Goal: Transaction & Acquisition: Obtain resource

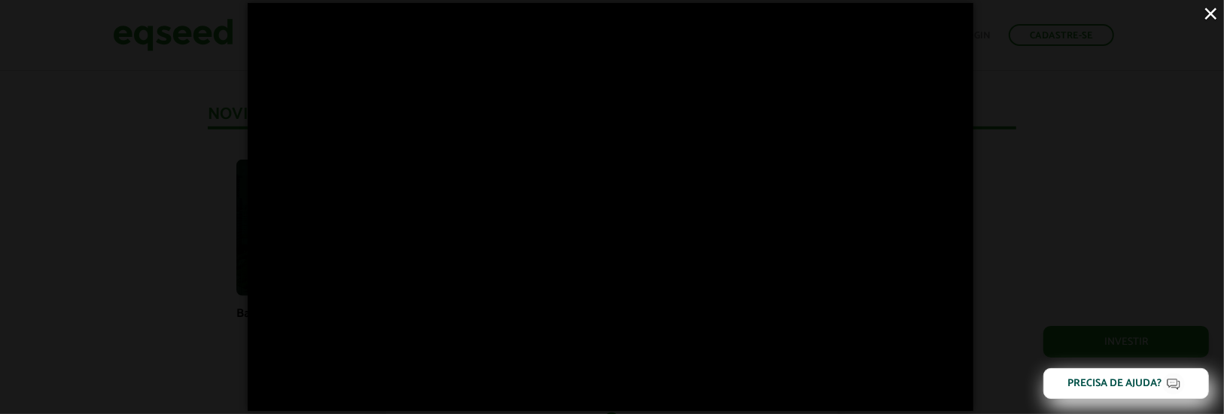
scroll to position [1012, 0]
click at [1213, 15] on button "×" at bounding box center [1211, 13] width 26 height 26
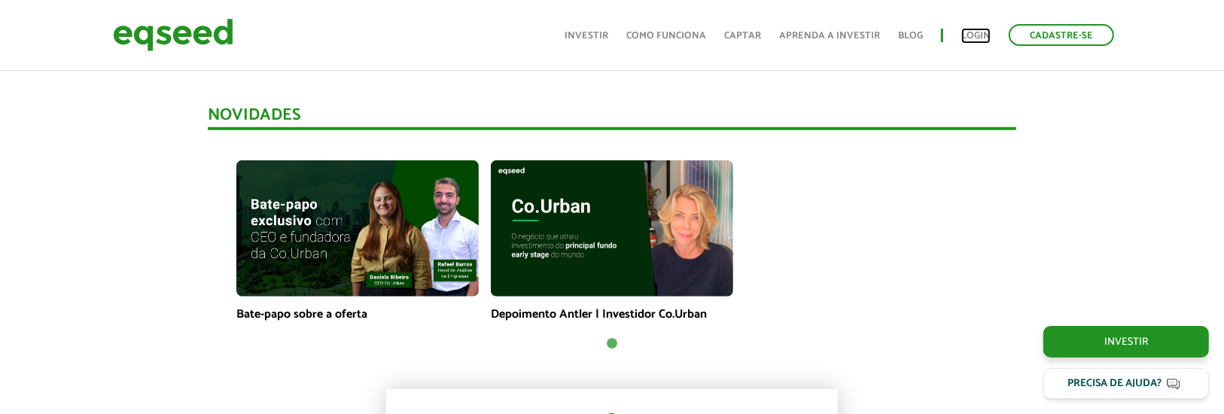
click at [980, 35] on link "Login" at bounding box center [975, 36] width 29 height 10
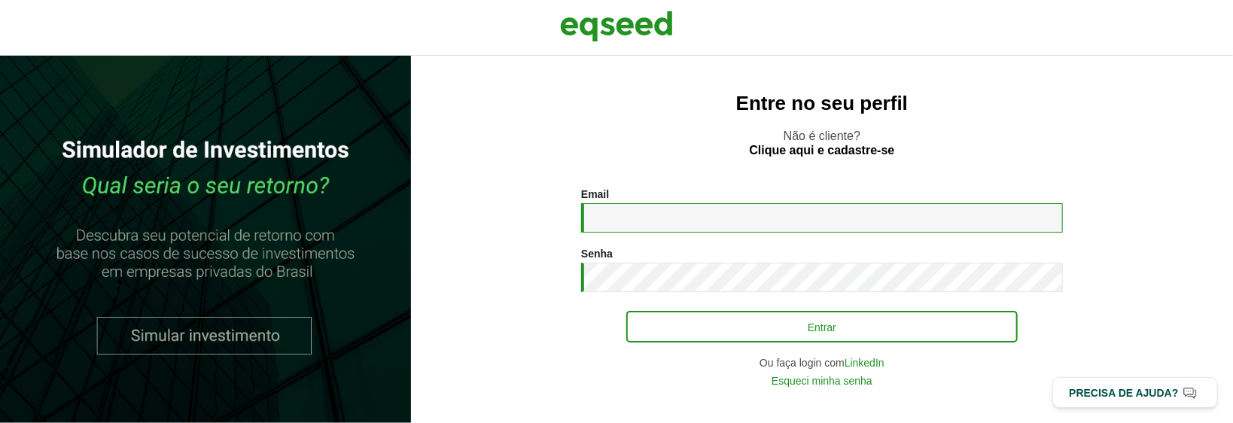
type input "**********"
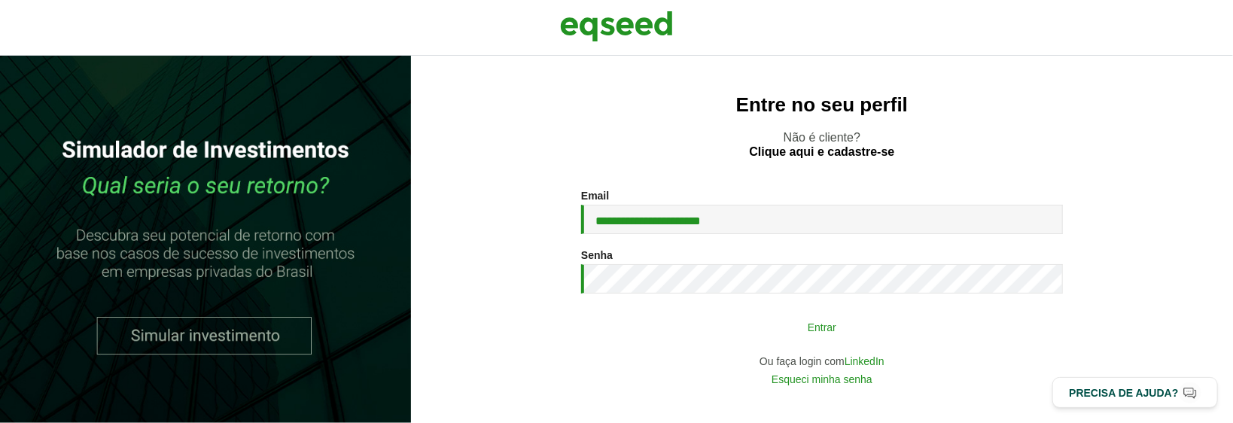
click at [823, 330] on button "Entrar" at bounding box center [822, 326] width 392 height 29
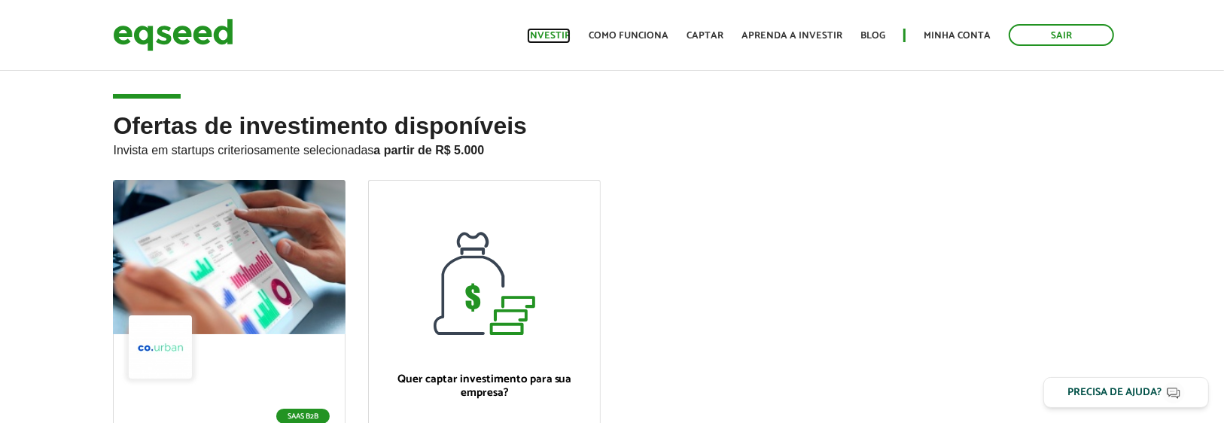
click at [560, 33] on link "Investir" at bounding box center [549, 36] width 44 height 10
click at [562, 32] on link "Investir" at bounding box center [549, 36] width 44 height 10
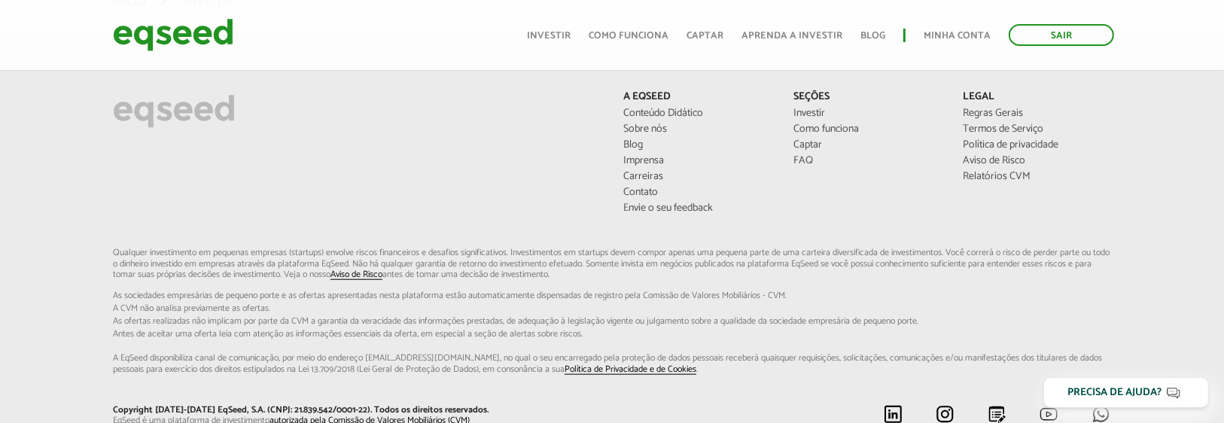
scroll to position [1265, 0]
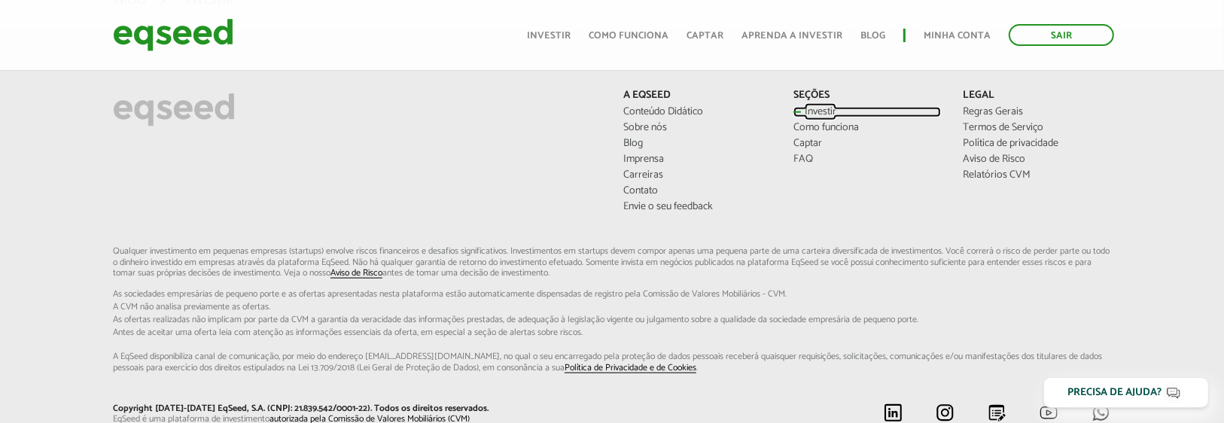
click at [816, 111] on link "Investir" at bounding box center [868, 112] width 148 height 11
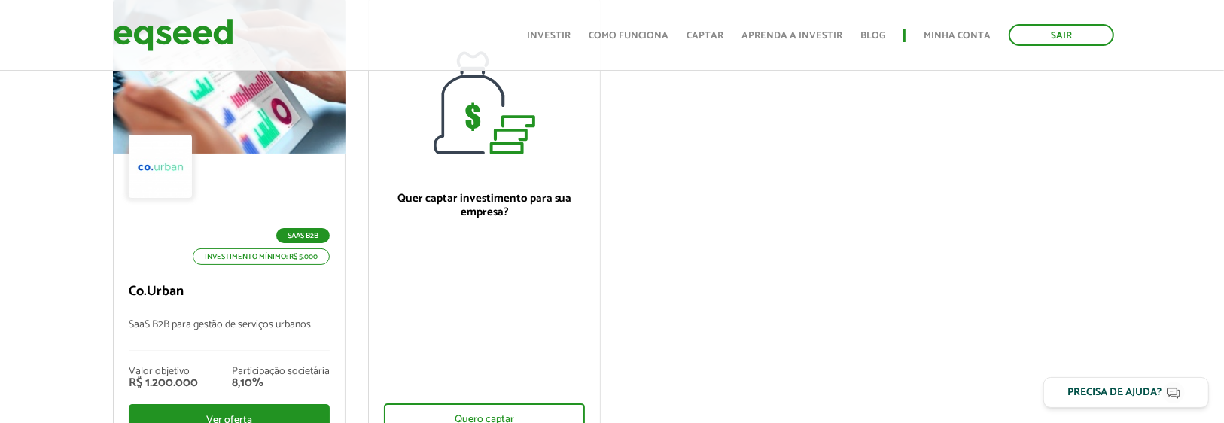
scroll to position [241, 0]
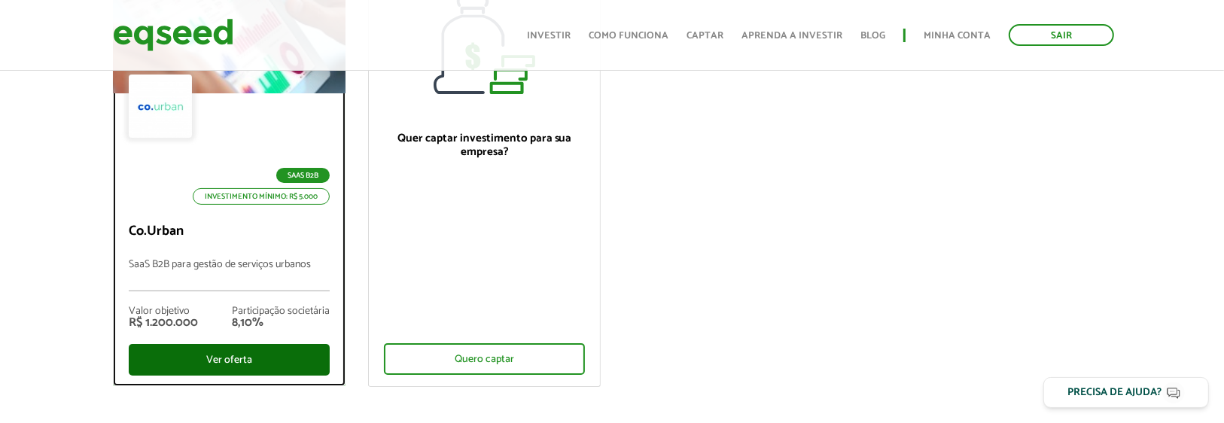
click at [231, 355] on div "Ver oferta" at bounding box center [229, 360] width 201 height 32
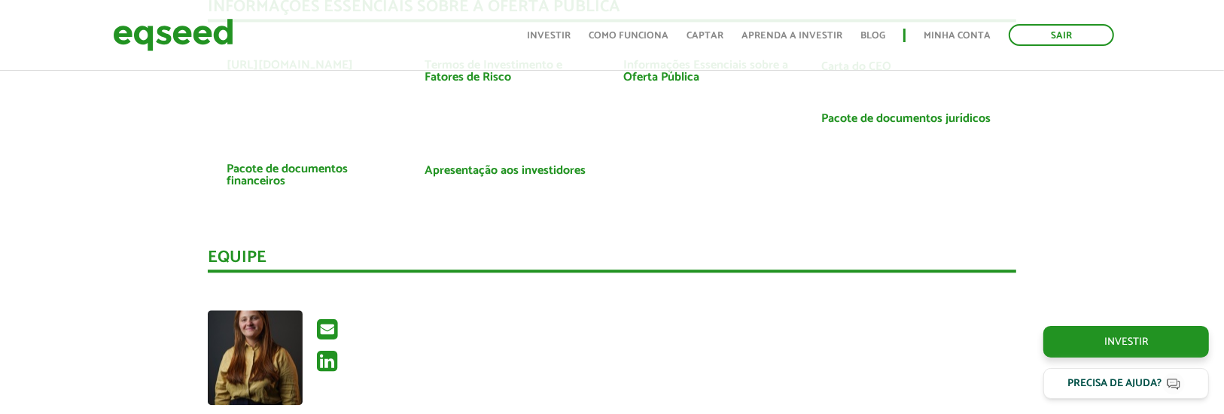
scroll to position [3007, 0]
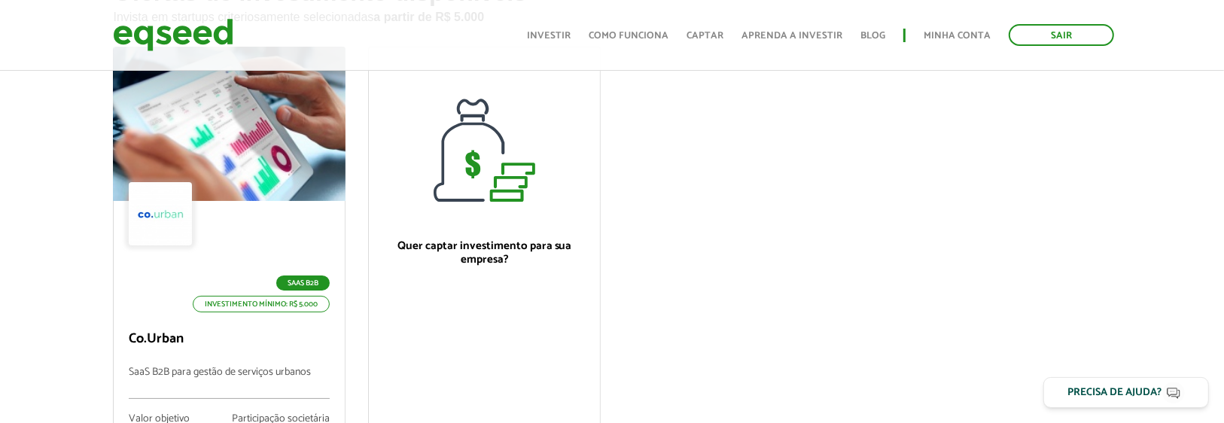
scroll to position [120, 0]
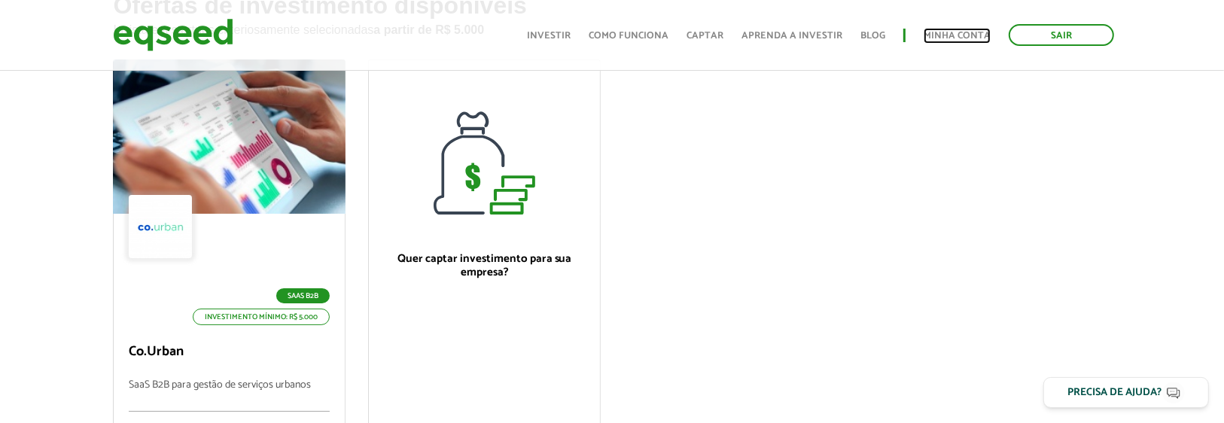
click at [963, 35] on link "Minha conta" at bounding box center [957, 36] width 67 height 10
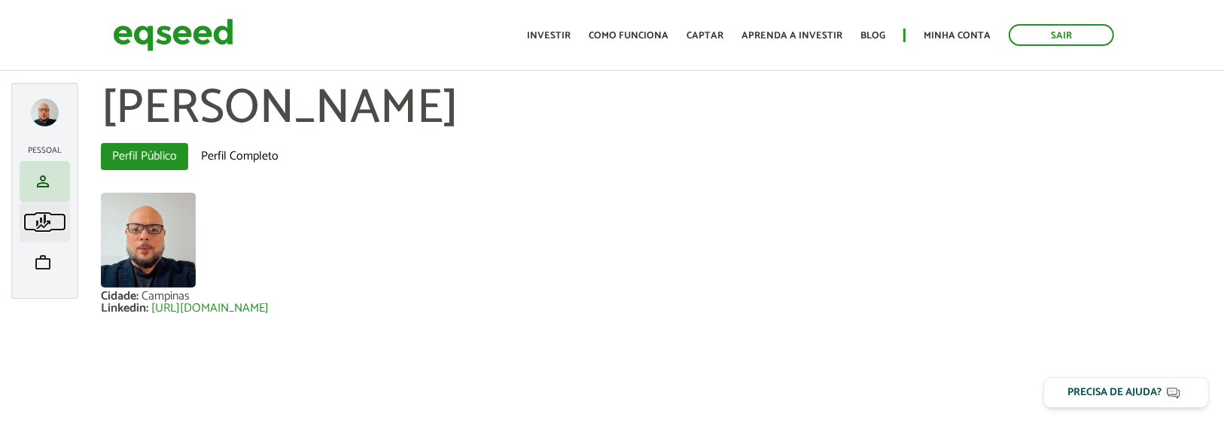
click at [48, 223] on span "finance_mode" at bounding box center [43, 222] width 18 height 18
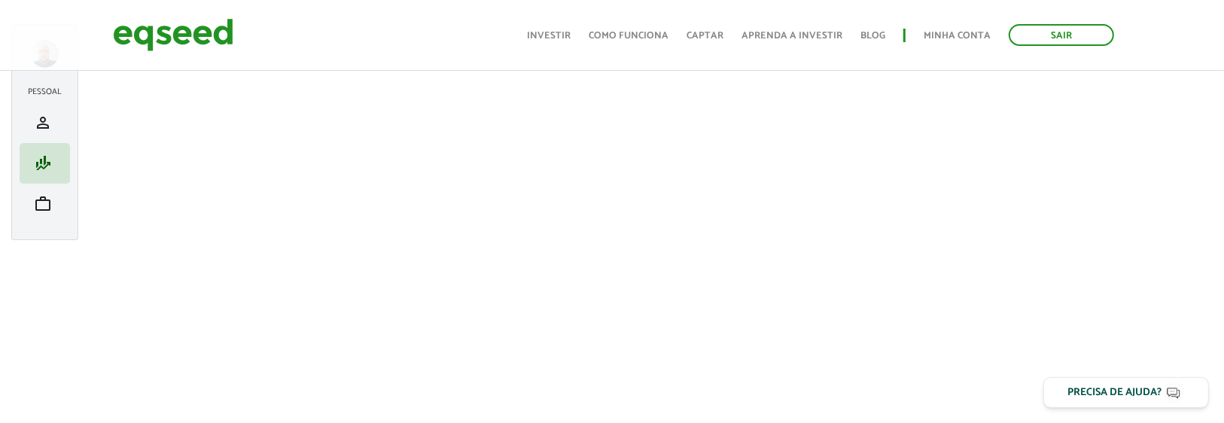
scroll to position [31, 0]
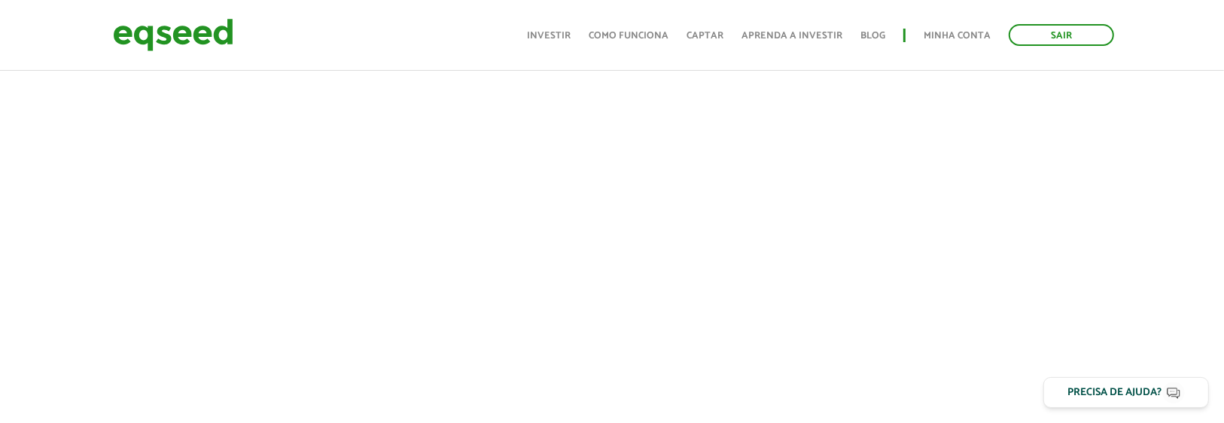
scroll to position [414, 0]
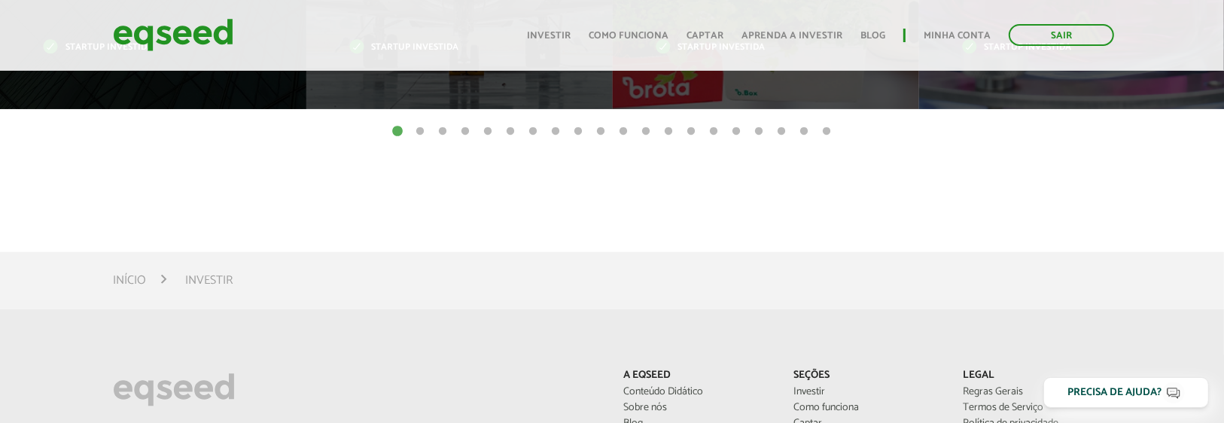
scroll to position [975, 0]
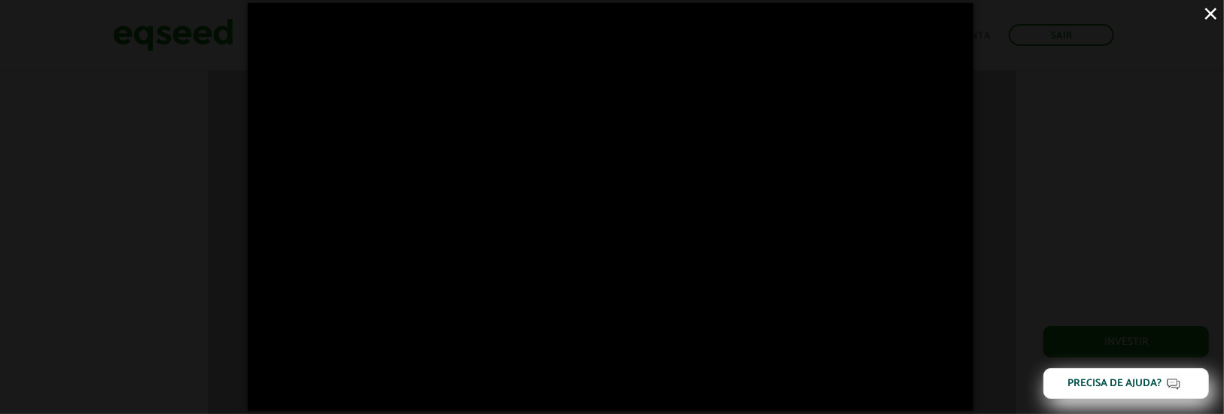
scroll to position [1735, 0]
click at [1214, 15] on button "×" at bounding box center [1211, 13] width 26 height 26
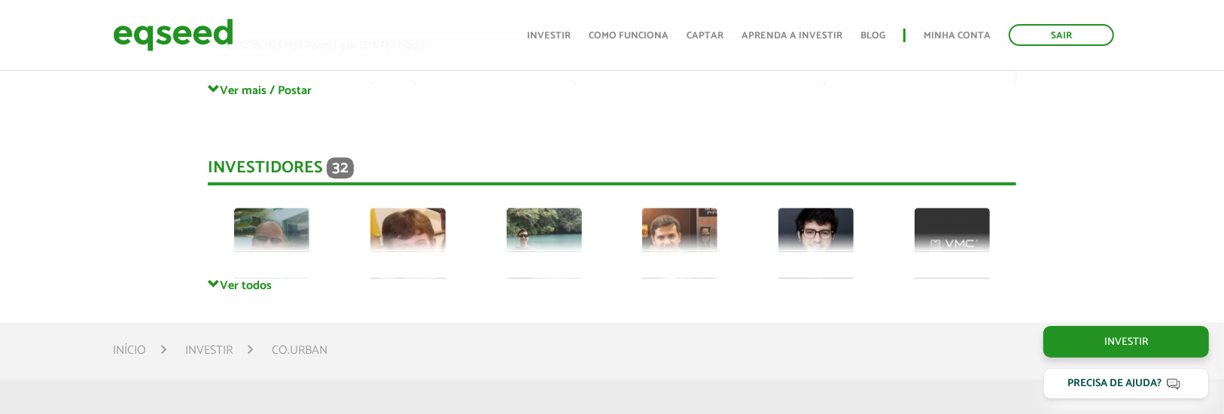
scroll to position [3602, 0]
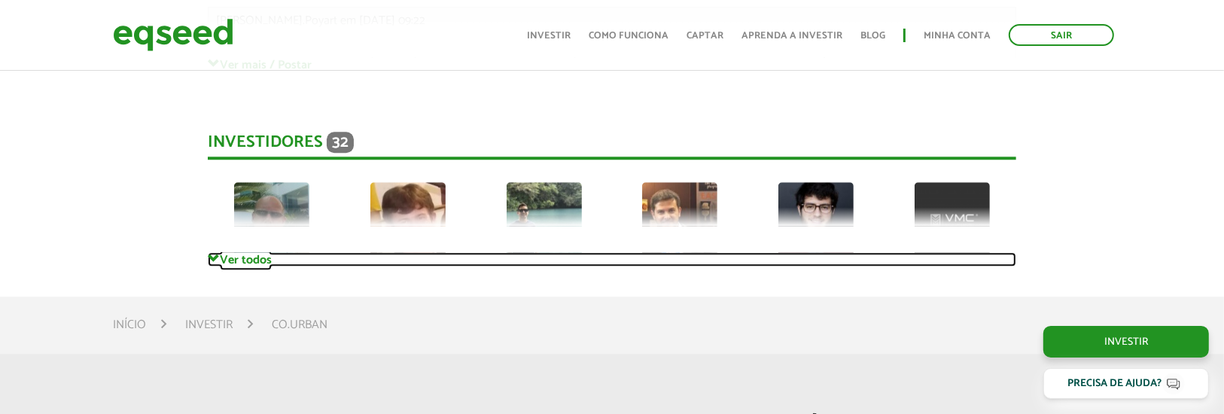
click at [211, 257] on span at bounding box center [214, 259] width 12 height 12
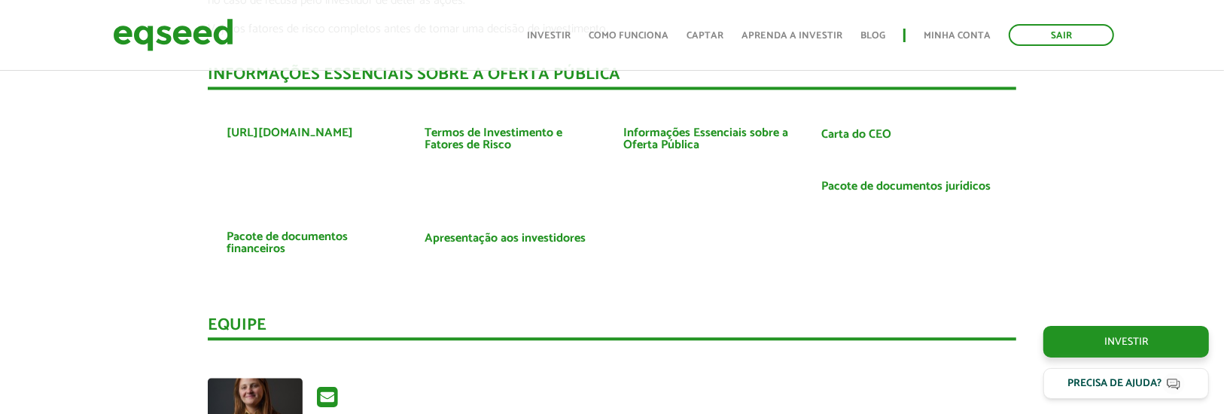
scroll to position [2939, 0]
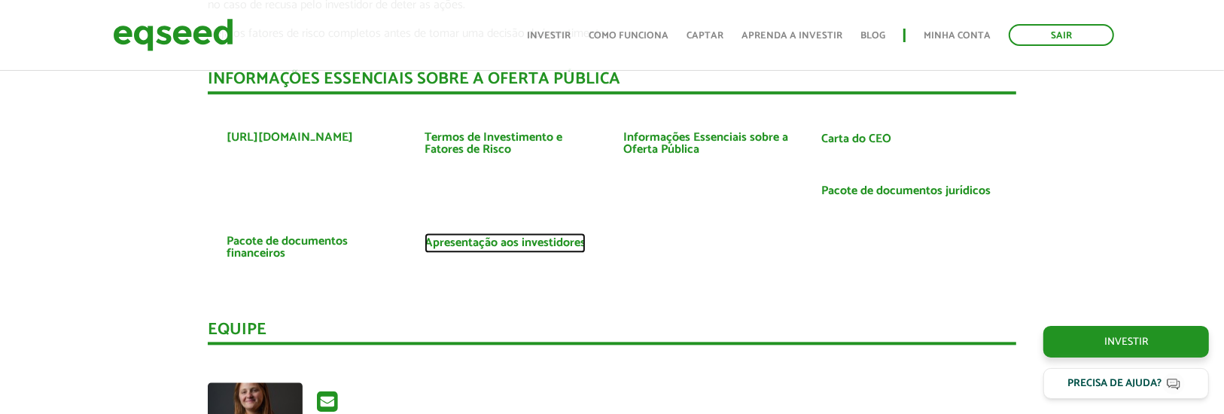
click at [520, 240] on link "Apresentação aos investidores" at bounding box center [505, 243] width 161 height 12
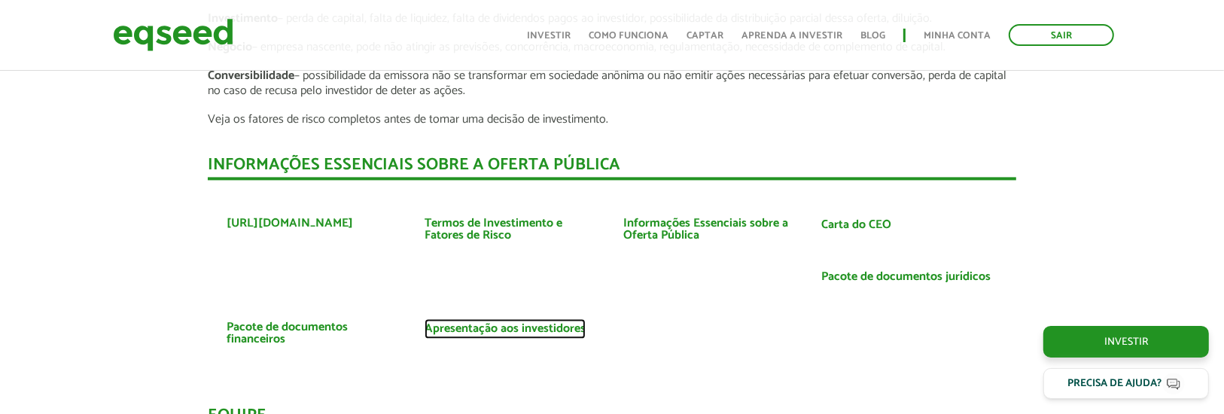
scroll to position [2819, 0]
